Goal: Task Accomplishment & Management: Use online tool/utility

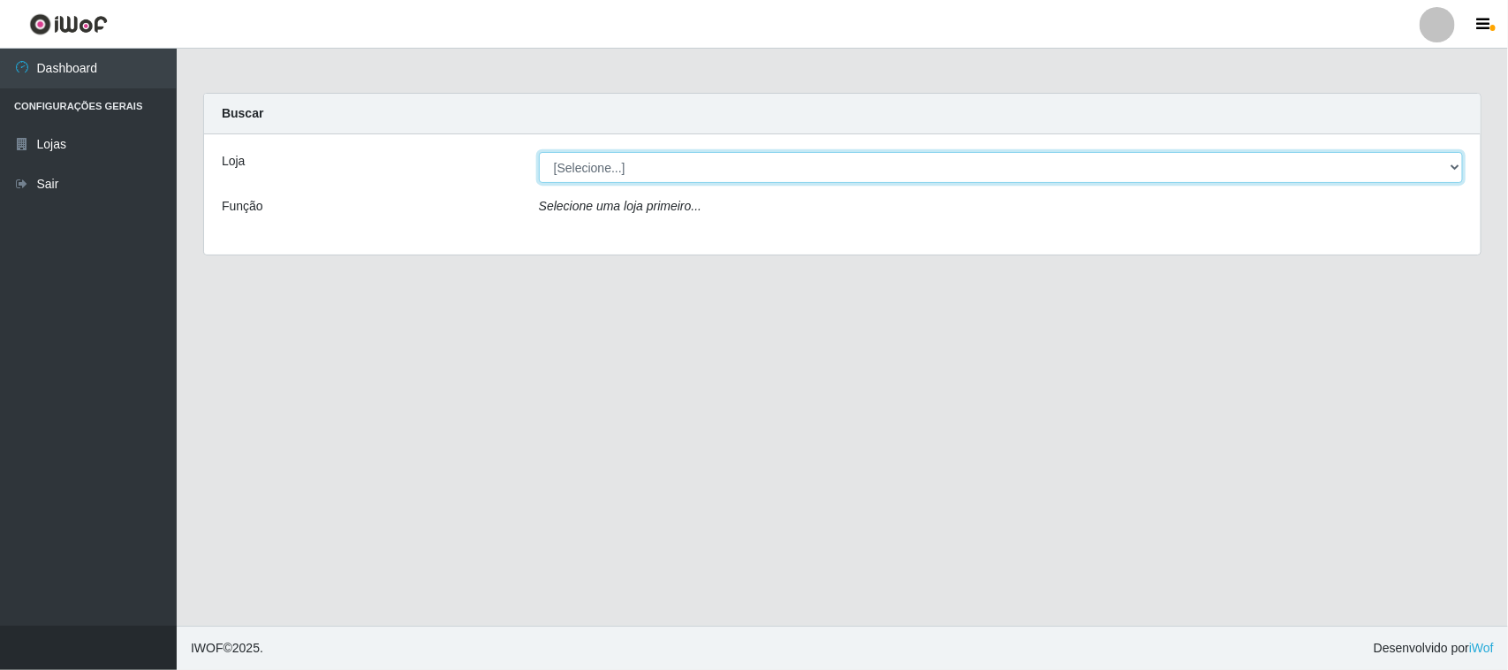
click at [733, 162] on select "[Selecione...] Hiper Queiroz - [GEOGRAPHIC_DATA][PERSON_NAME]" at bounding box center [1001, 167] width 924 height 31
select select "515"
click at [539, 152] on select "[Selecione...] Hiper Queiroz - [GEOGRAPHIC_DATA][PERSON_NAME]" at bounding box center [1001, 167] width 924 height 31
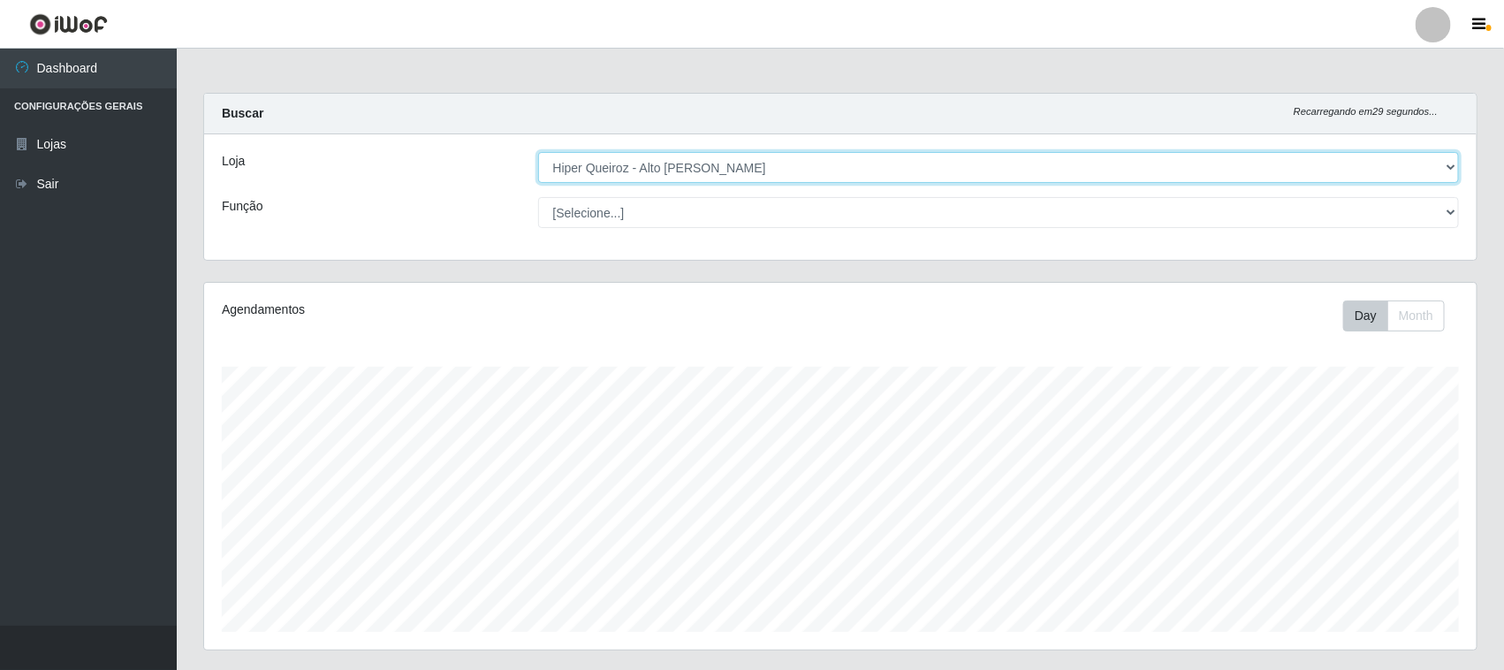
scroll to position [368, 1272]
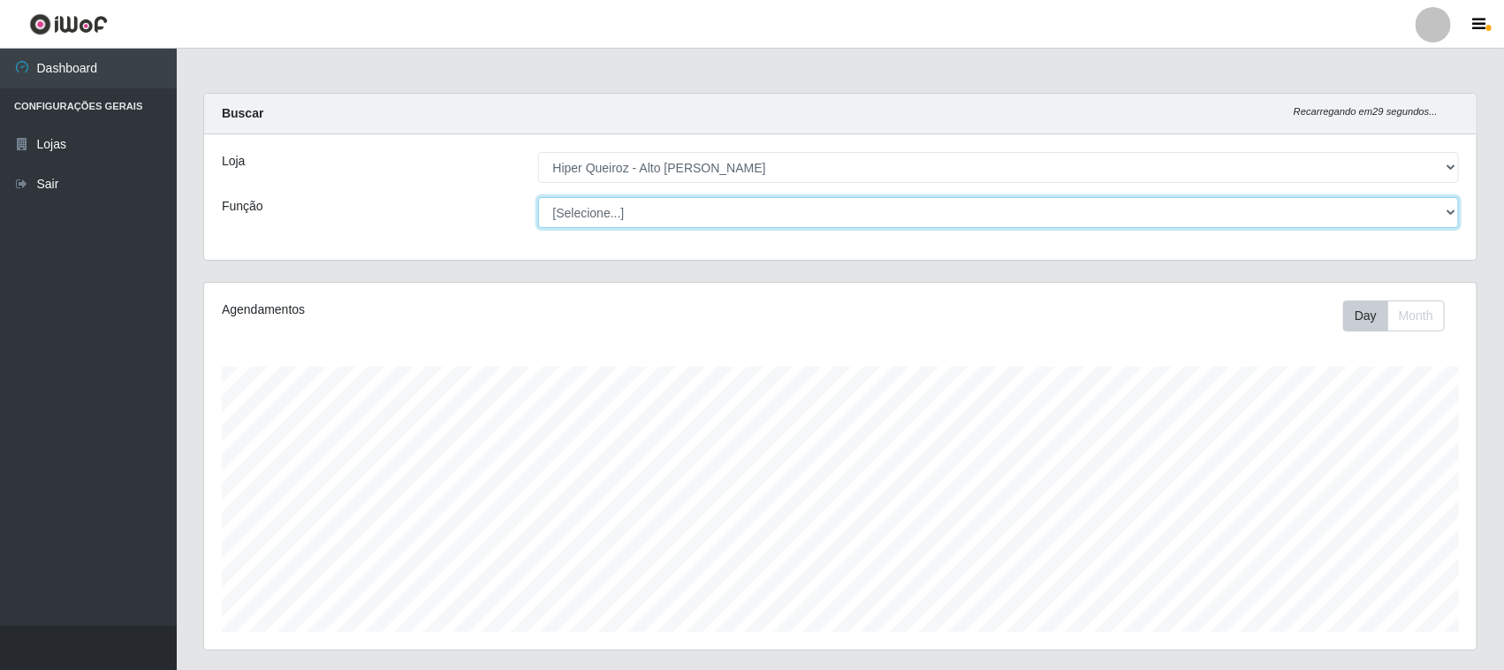
click at [945, 226] on select "[Selecione...] ASG ASG + ASG ++ Embalador Embalador + Embalador ++ Operador de …" at bounding box center [998, 212] width 921 height 31
click at [950, 214] on select "[Selecione...] ASG ASG + ASG ++ Embalador Embalador + Embalador ++ Operador de …" at bounding box center [998, 212] width 921 height 31
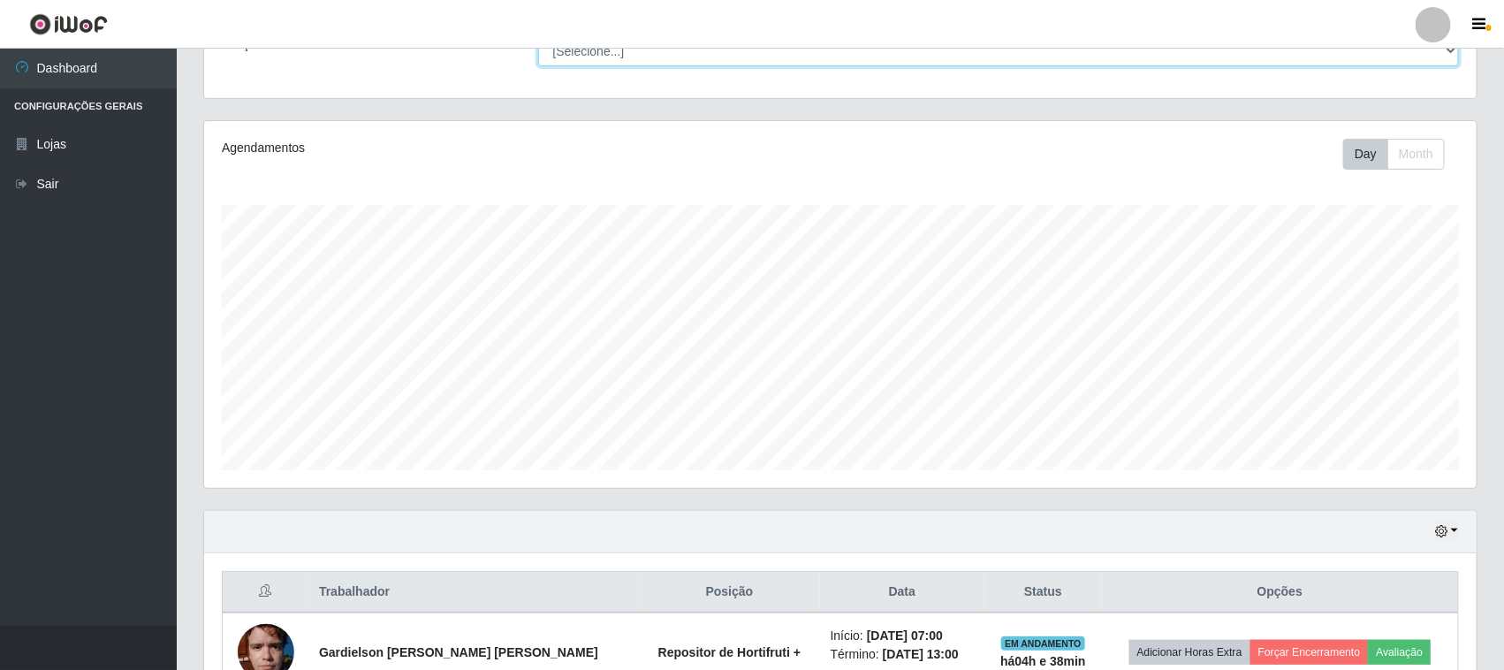
scroll to position [269, 0]
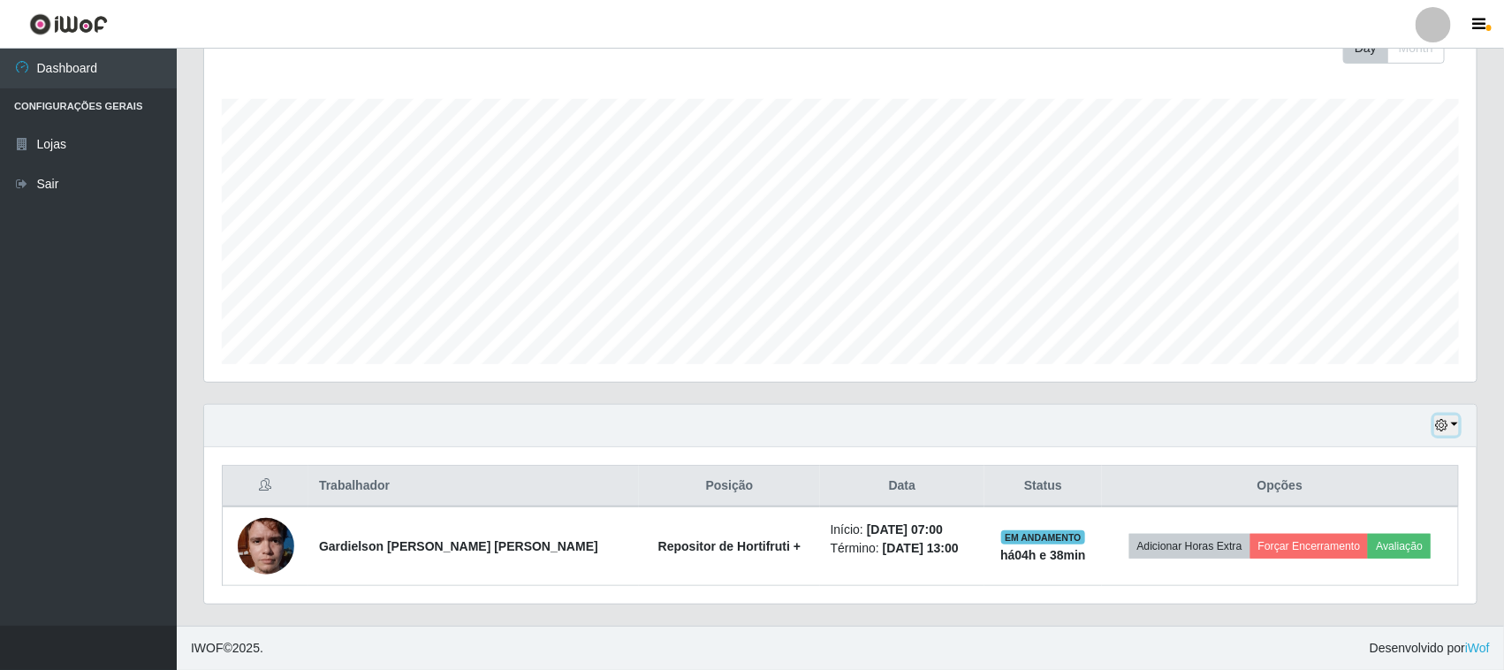
click at [1438, 429] on icon "button" at bounding box center [1441, 425] width 12 height 12
click at [1361, 368] on button "1 Semana" at bounding box center [1387, 358] width 140 height 37
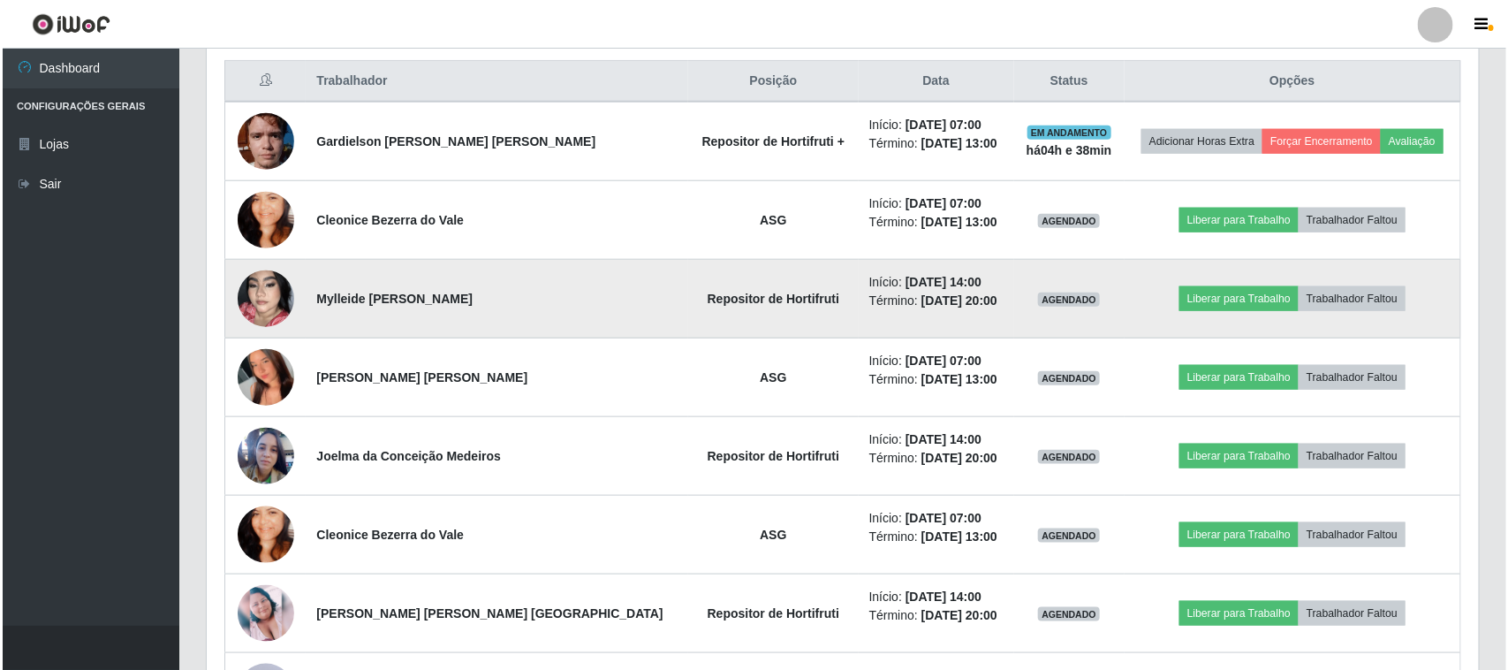
scroll to position [711, 0]
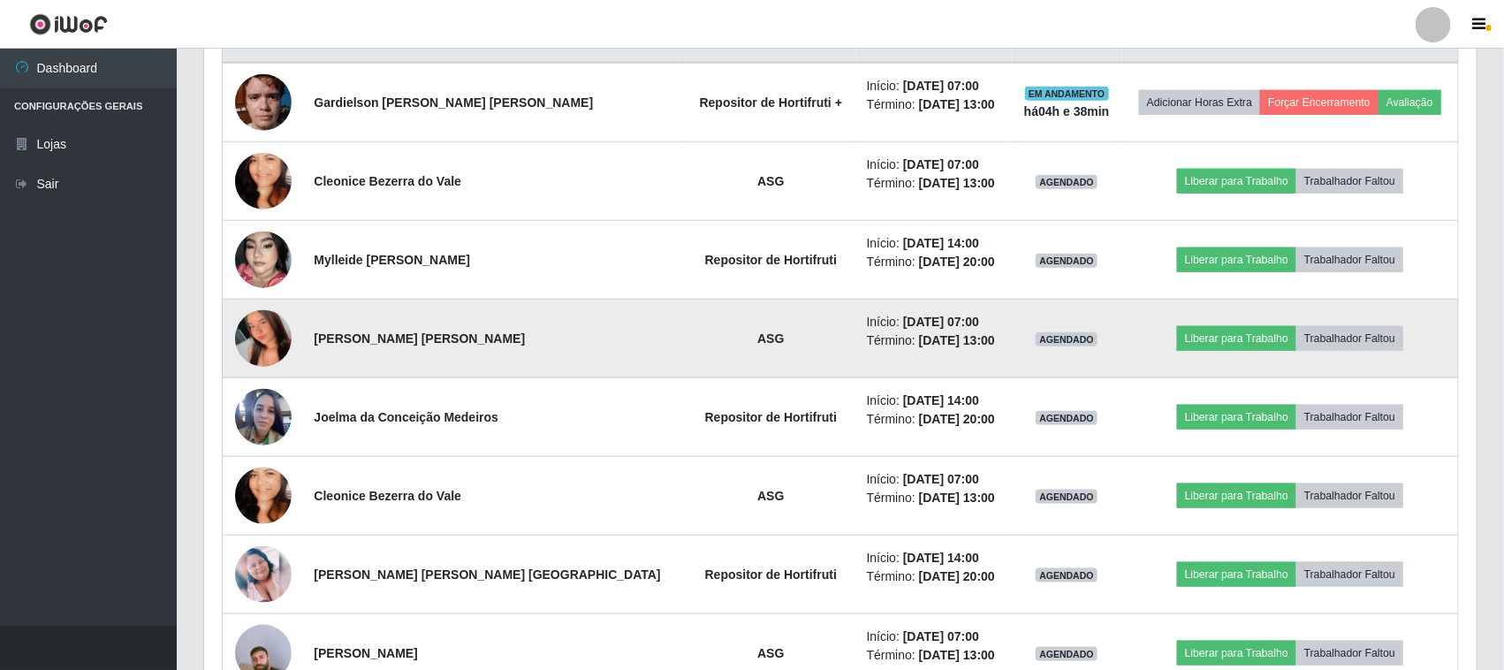
click at [254, 334] on img at bounding box center [263, 339] width 57 height 126
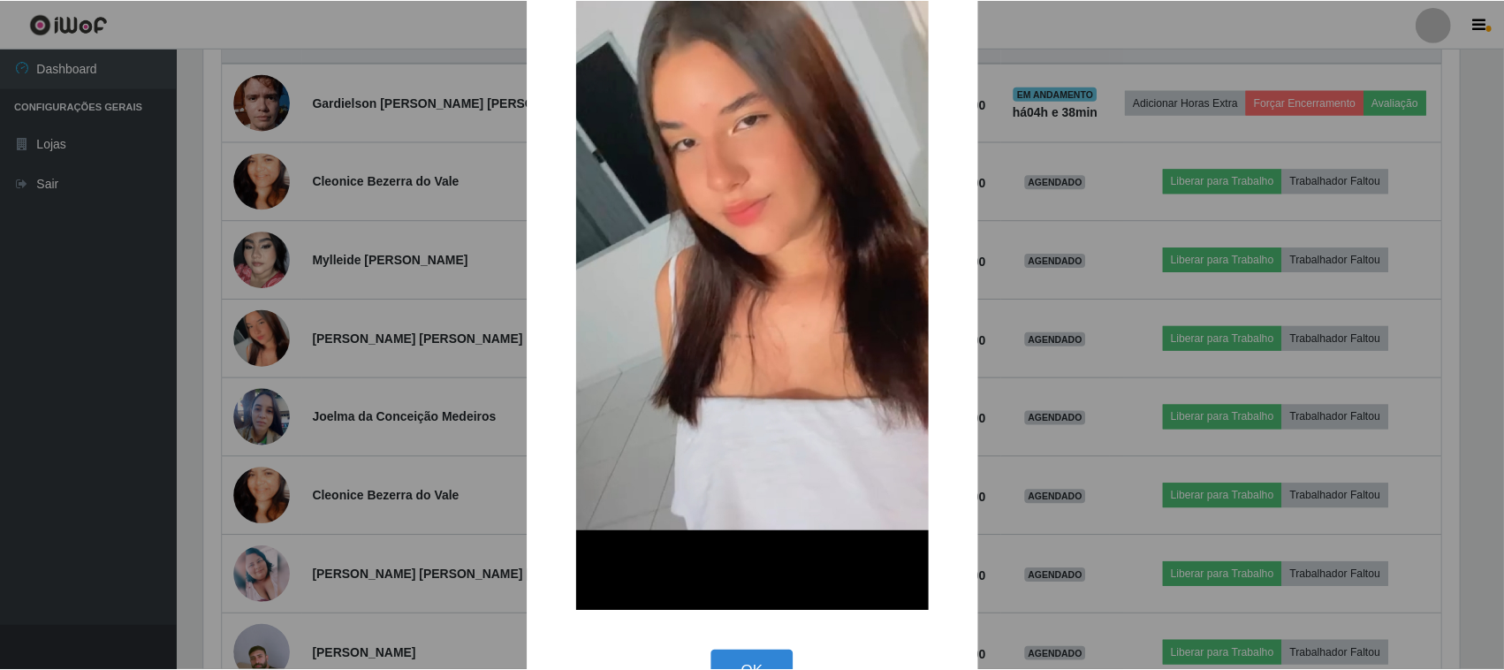
scroll to position [271, 0]
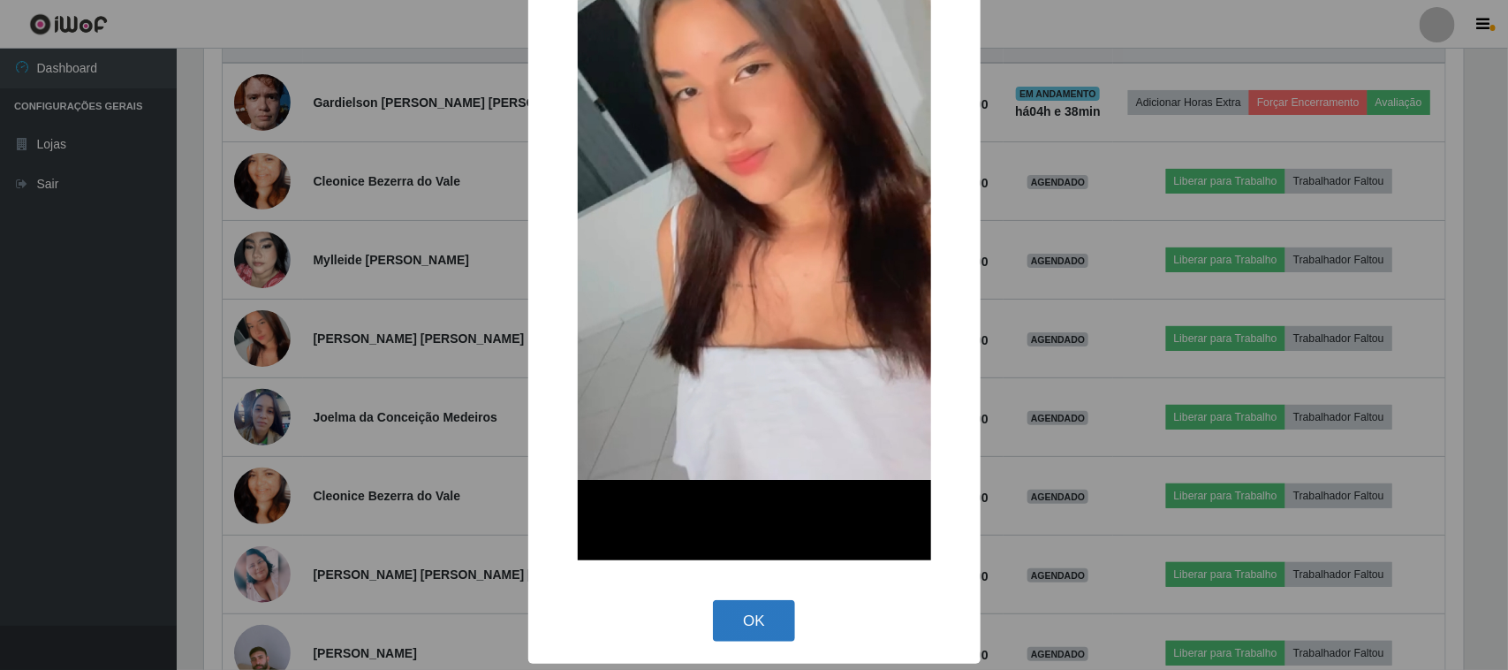
click at [754, 615] on button "OK" at bounding box center [754, 621] width 82 height 42
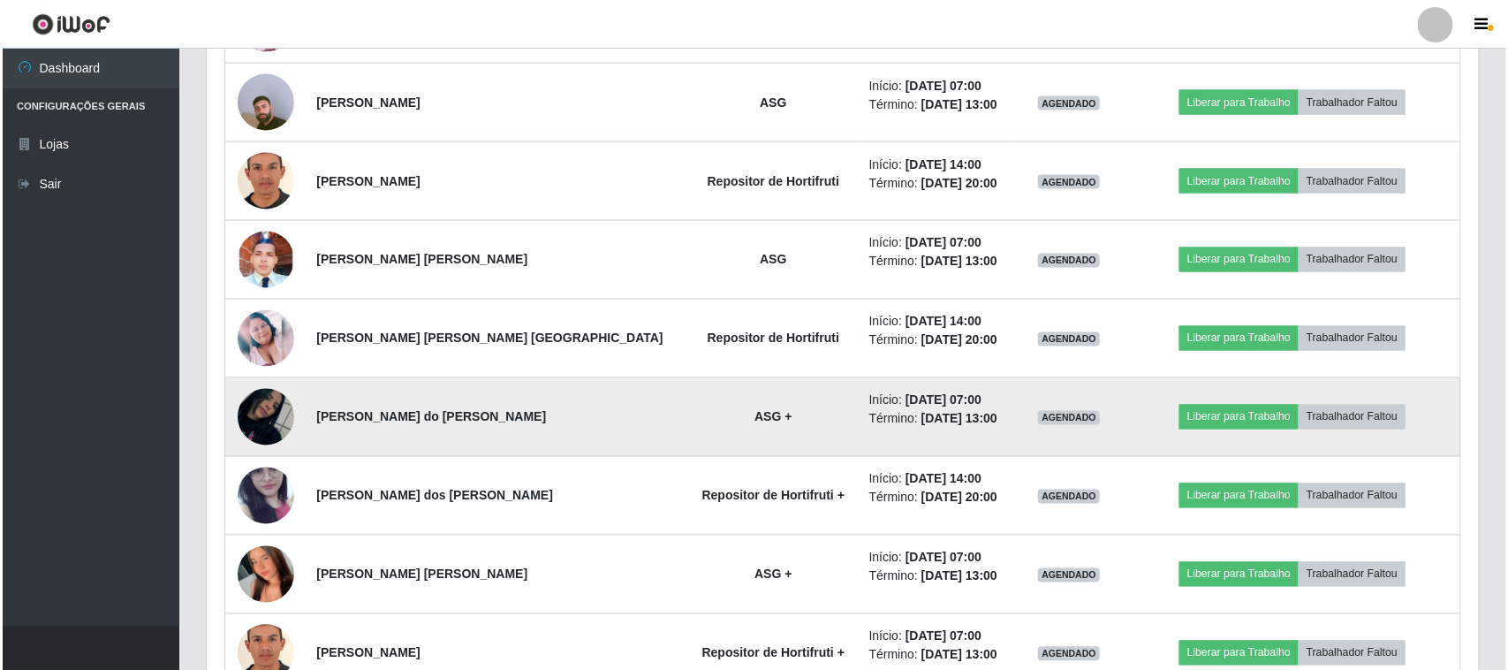
scroll to position [1263, 0]
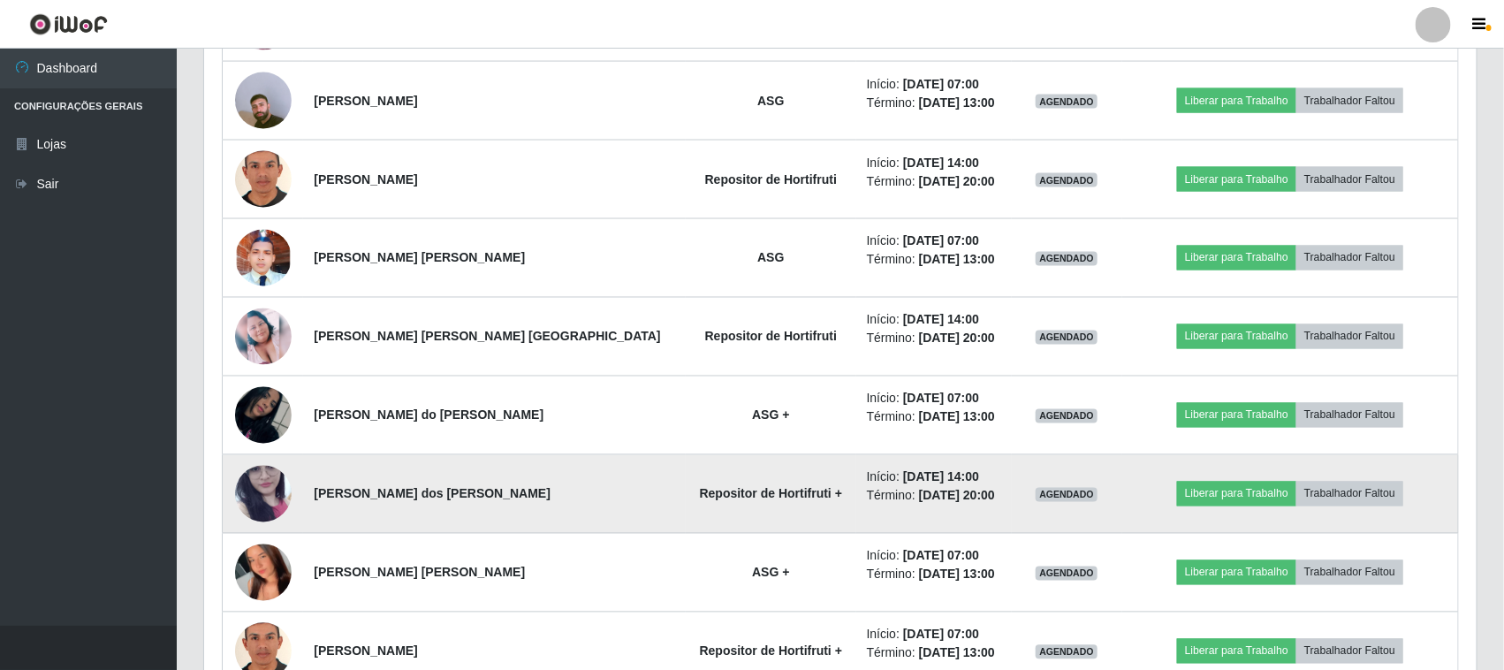
click at [250, 496] on img at bounding box center [263, 493] width 57 height 125
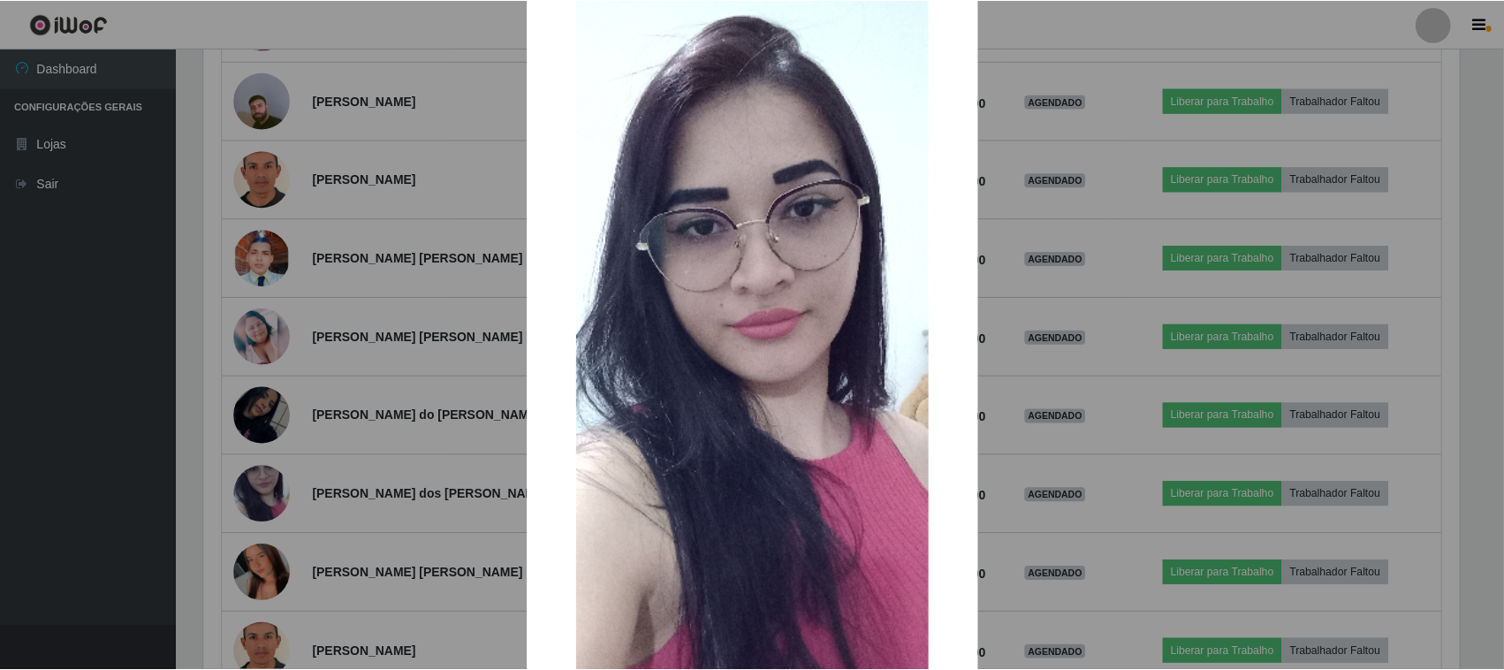
scroll to position [221, 0]
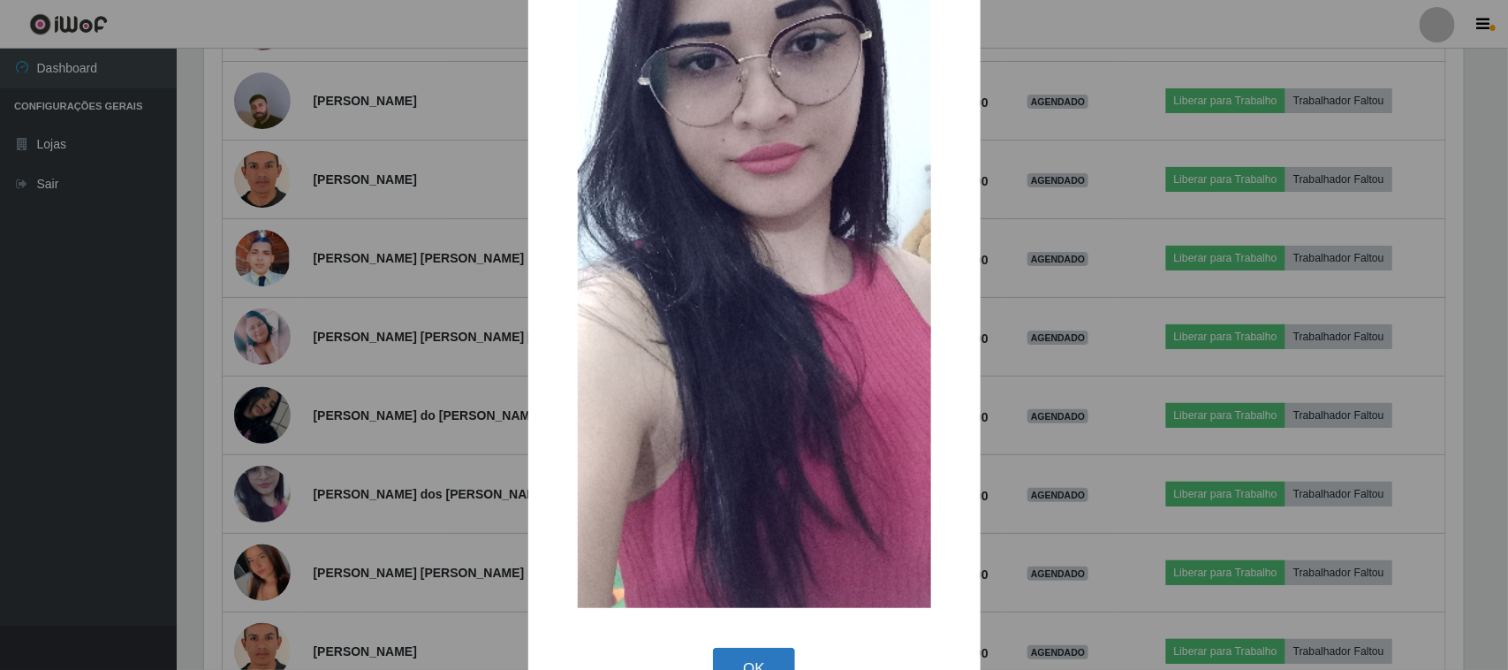
click at [736, 659] on button "OK" at bounding box center [754, 669] width 82 height 42
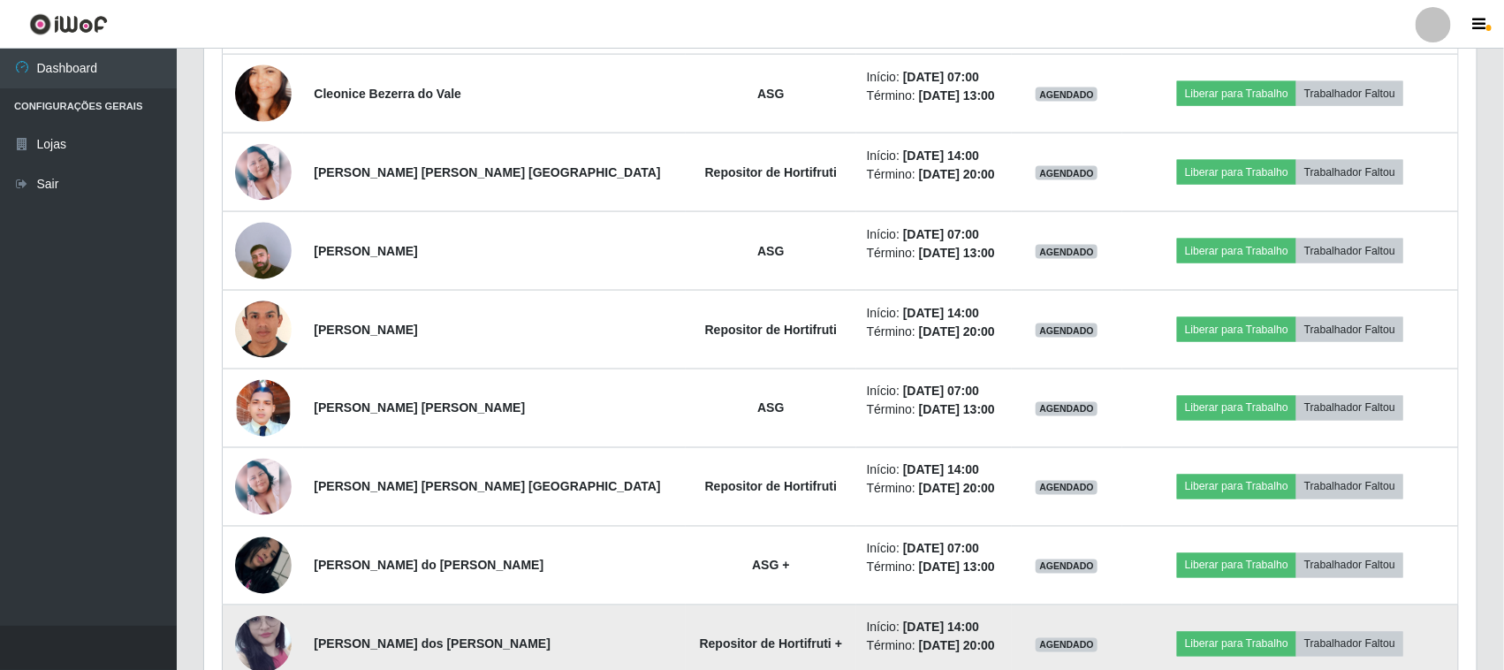
scroll to position [1151, 0]
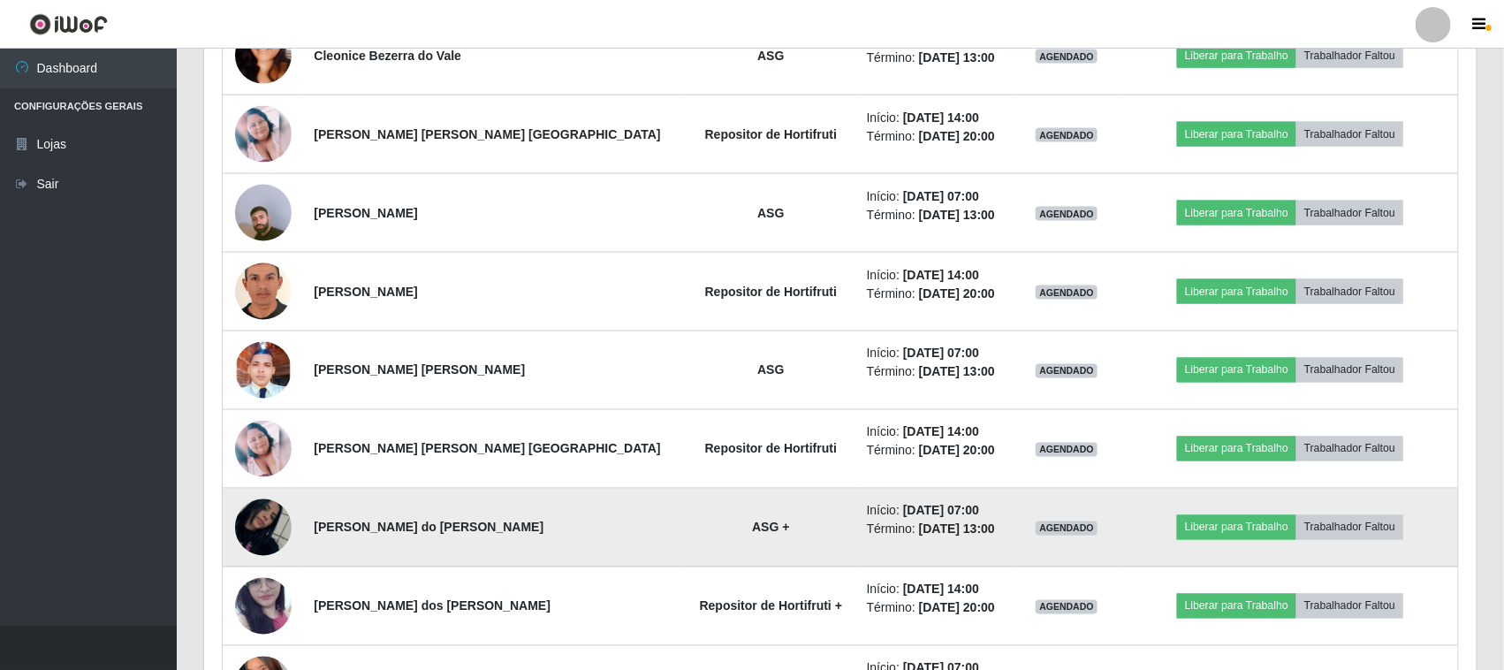
click at [281, 528] on img at bounding box center [263, 527] width 57 height 101
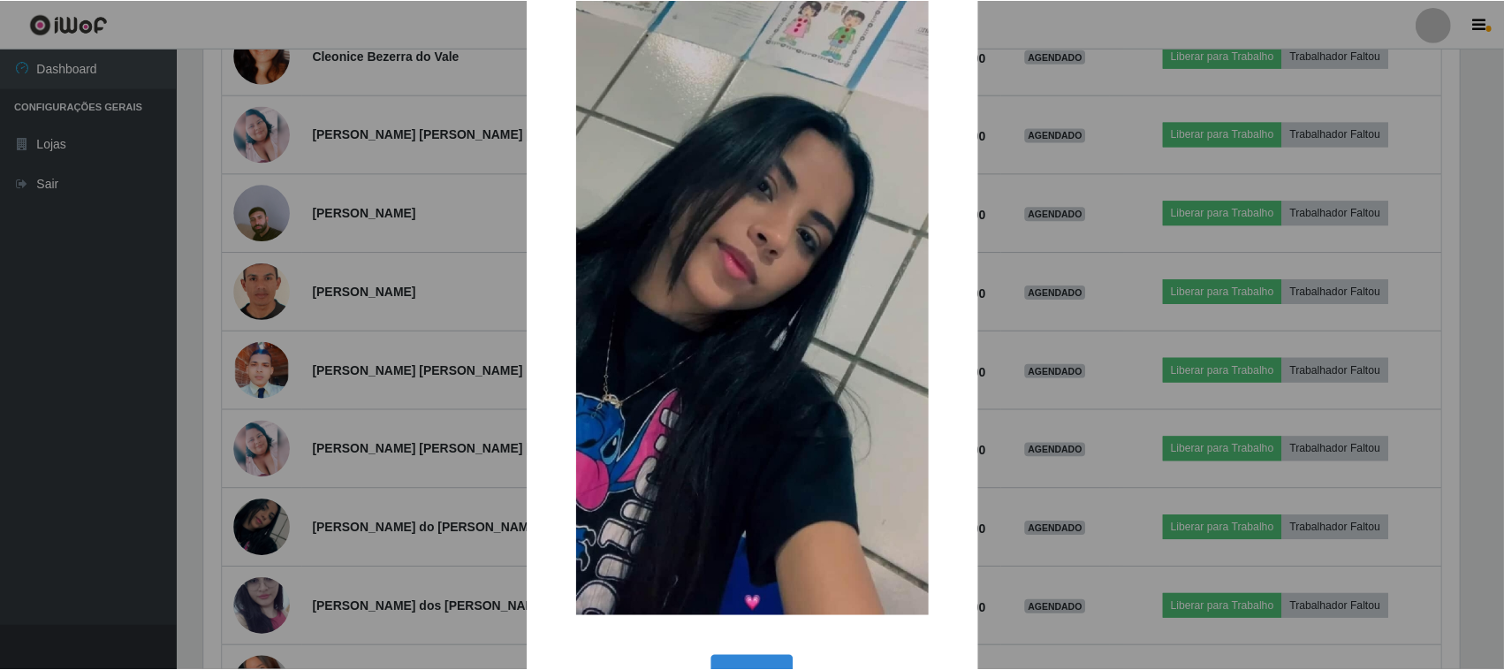
scroll to position [110, 0]
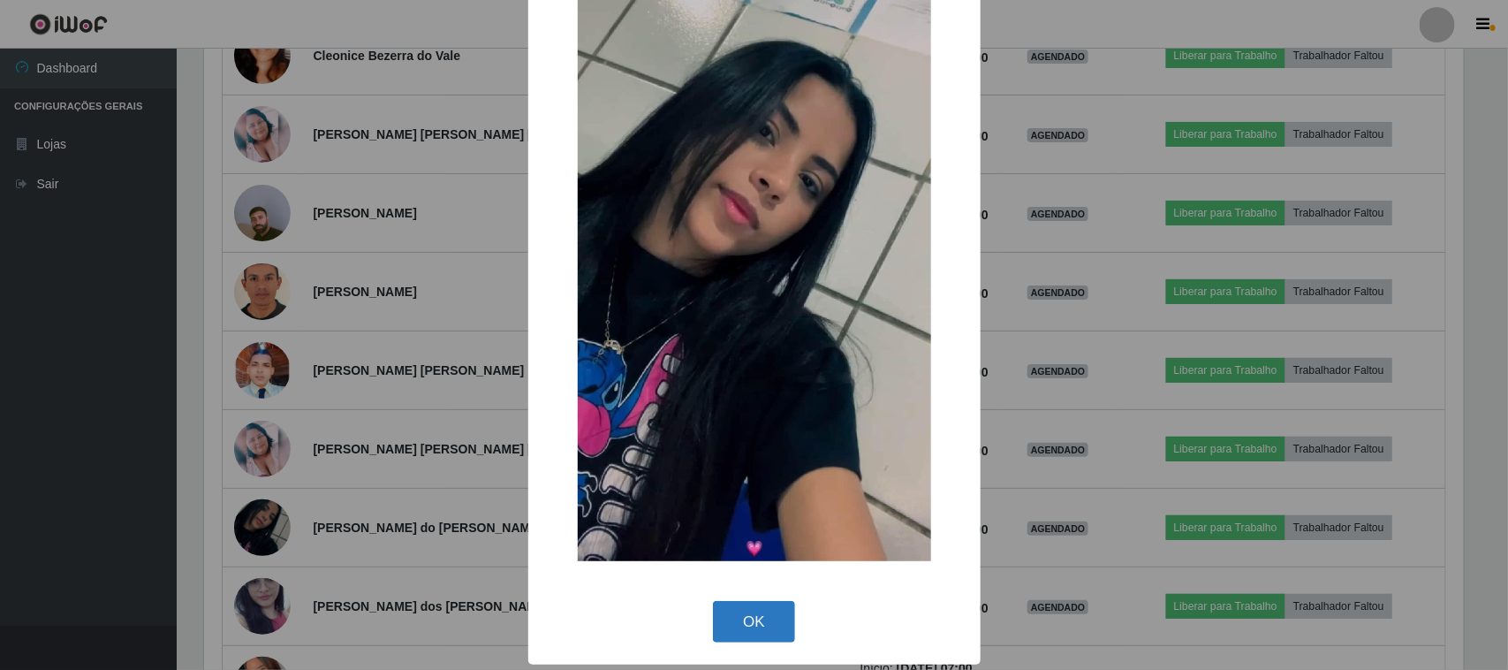
click at [745, 623] on button "OK" at bounding box center [754, 622] width 82 height 42
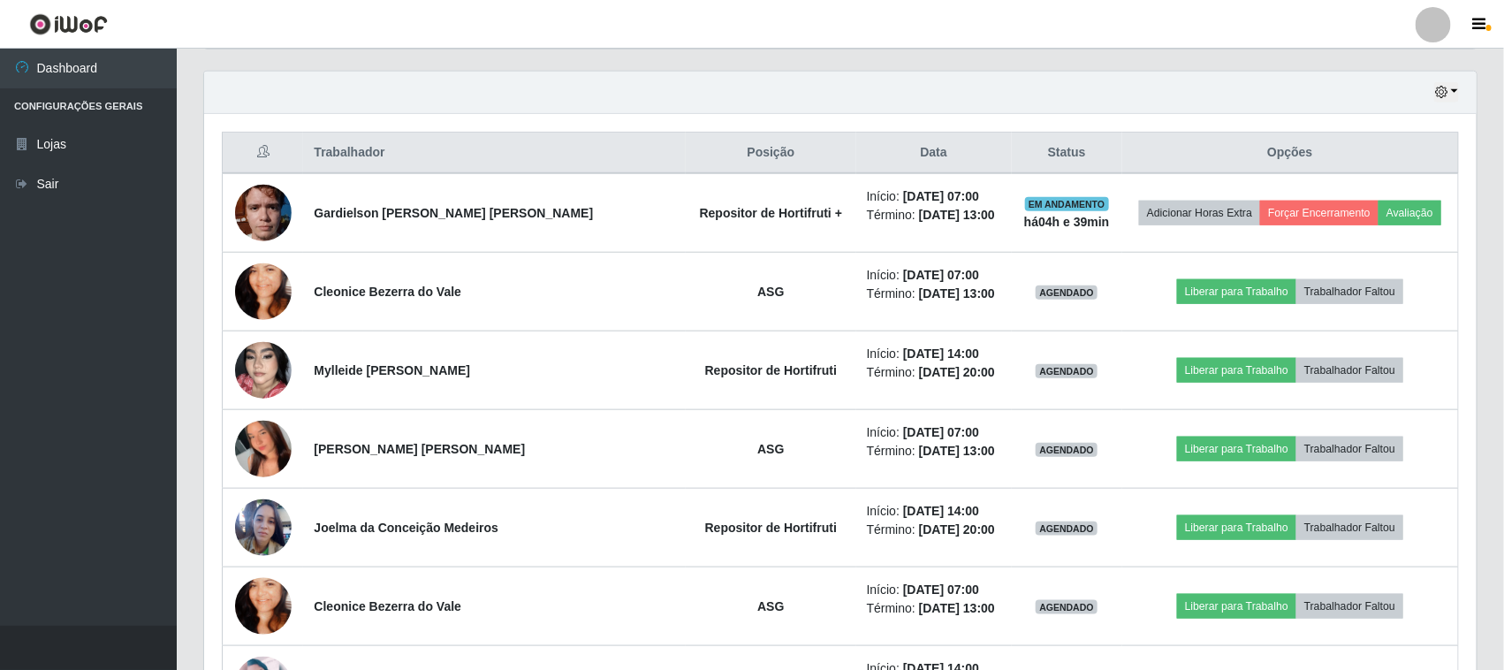
scroll to position [599, 0]
